Goal: Check status: Check status

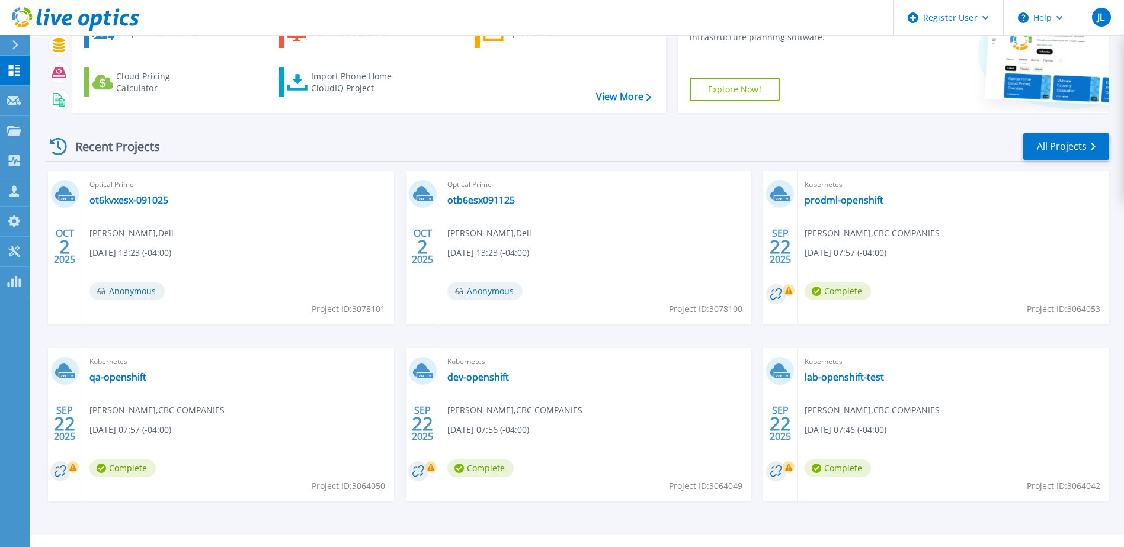
scroll to position [109, 0]
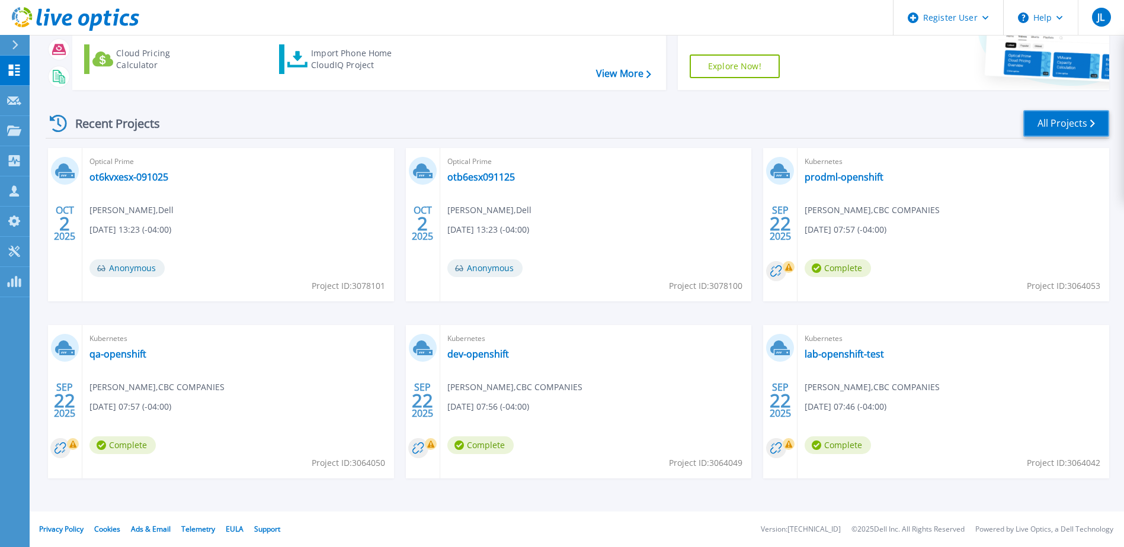
click at [1043, 125] on link "All Projects" at bounding box center [1066, 123] width 86 height 27
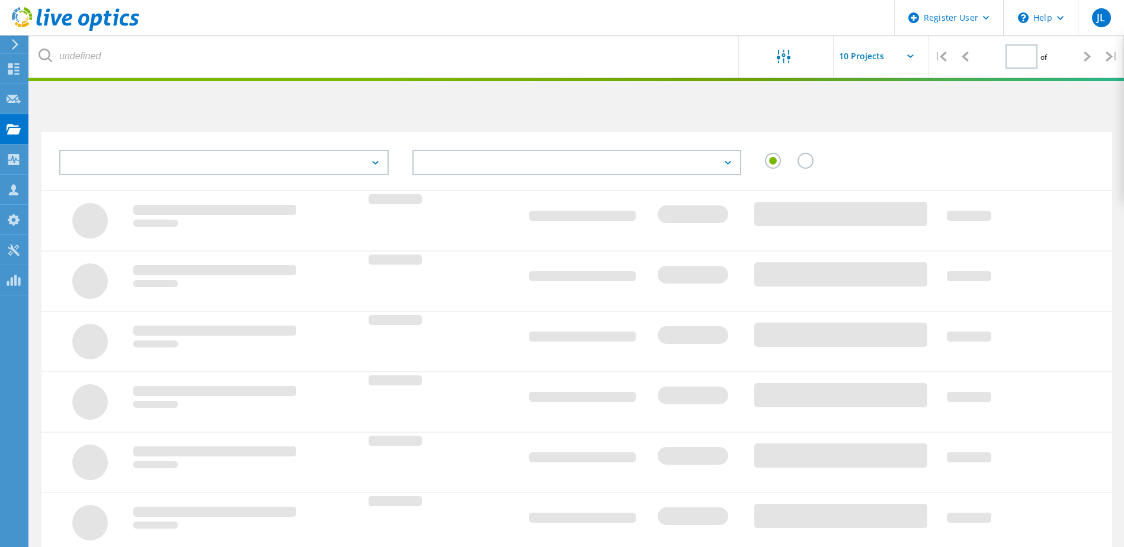
type input "1"
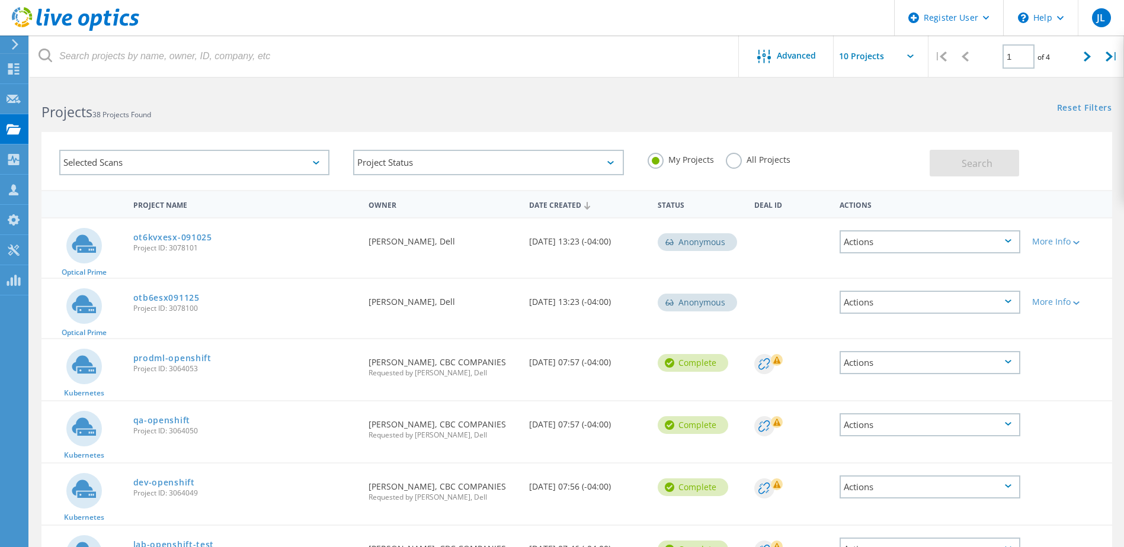
click at [908, 61] on input "text" at bounding box center [893, 56] width 119 height 41
click at [878, 108] on div "Show 20 Projects" at bounding box center [892, 107] width 117 height 20
type input "Show 20 Projects"
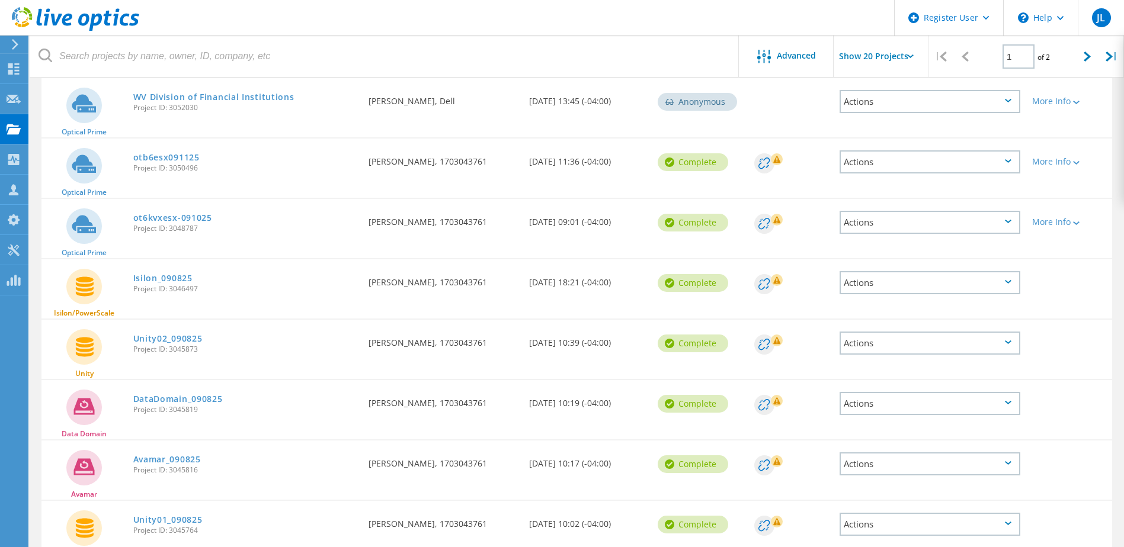
scroll to position [533, 0]
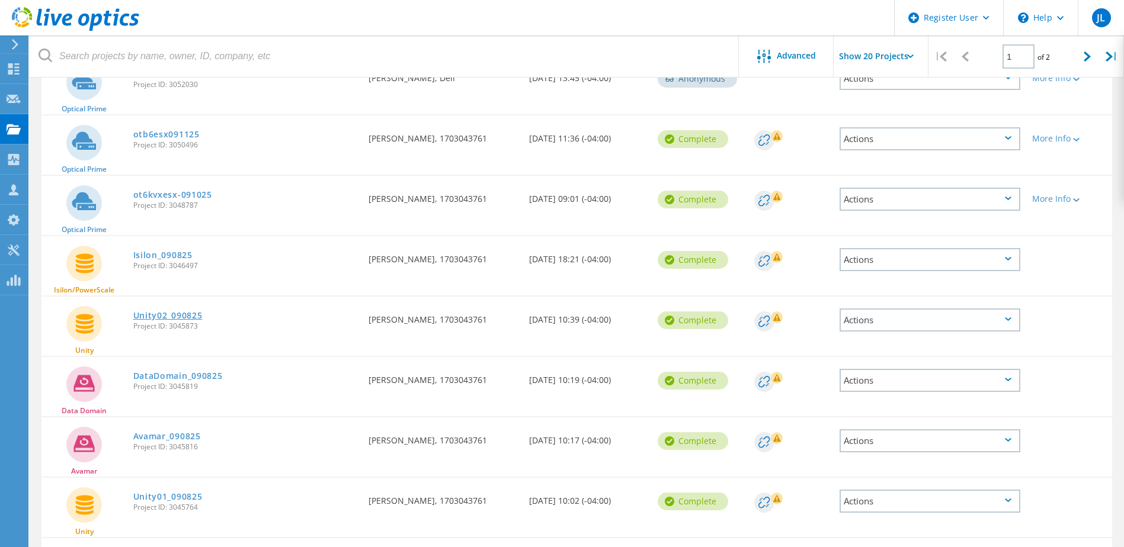
click at [183, 315] on link "Unity02_090825" at bounding box center [167, 316] width 69 height 8
